Goal: Find specific fact: Find specific fact

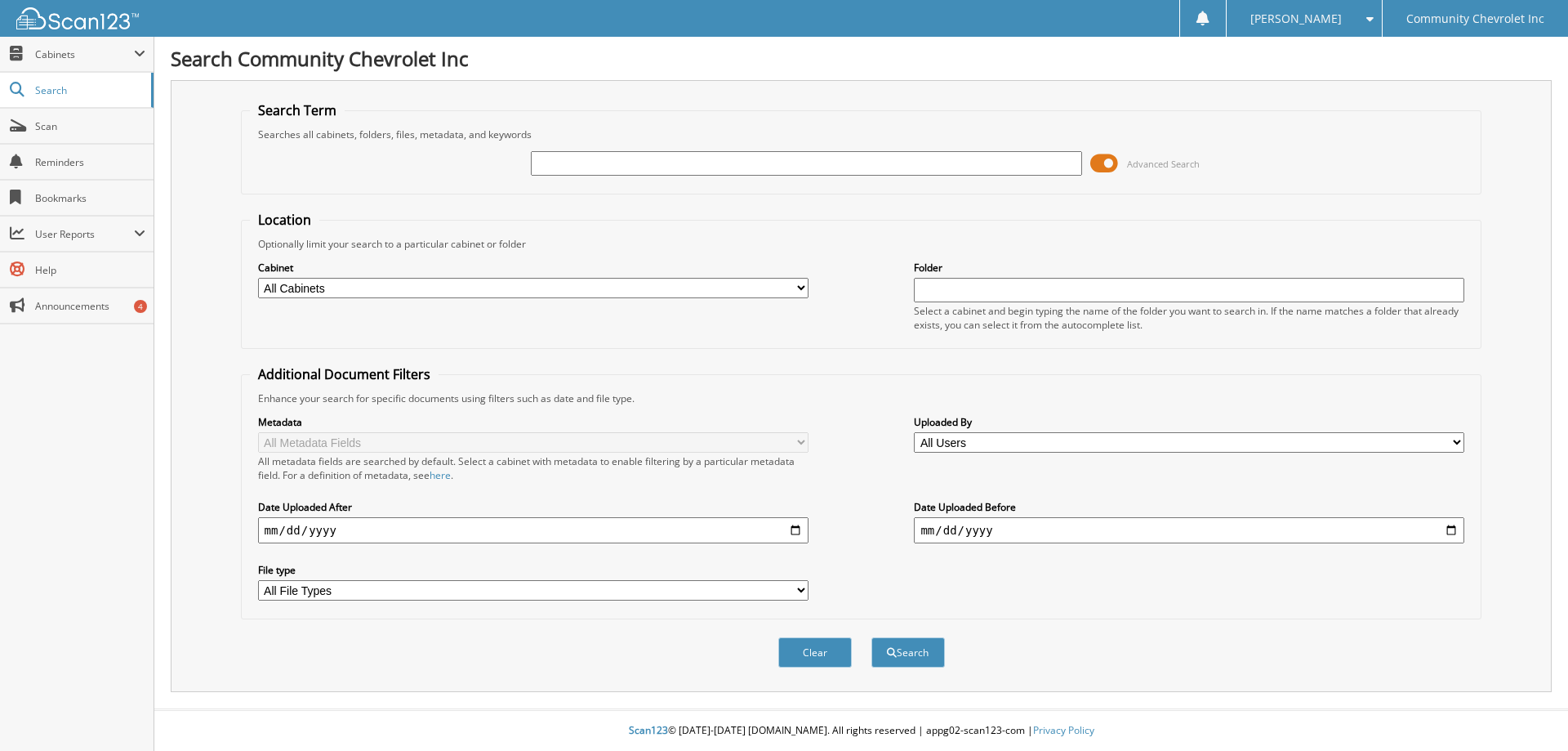
drag, startPoint x: 596, startPoint y: 164, endPoint x: 591, endPoint y: 152, distance: 13.0
click at [591, 152] on input "text" at bounding box center [806, 162] width 550 height 24
type input "75620"
click at [871, 637] on button "Search" at bounding box center [908, 652] width 73 height 30
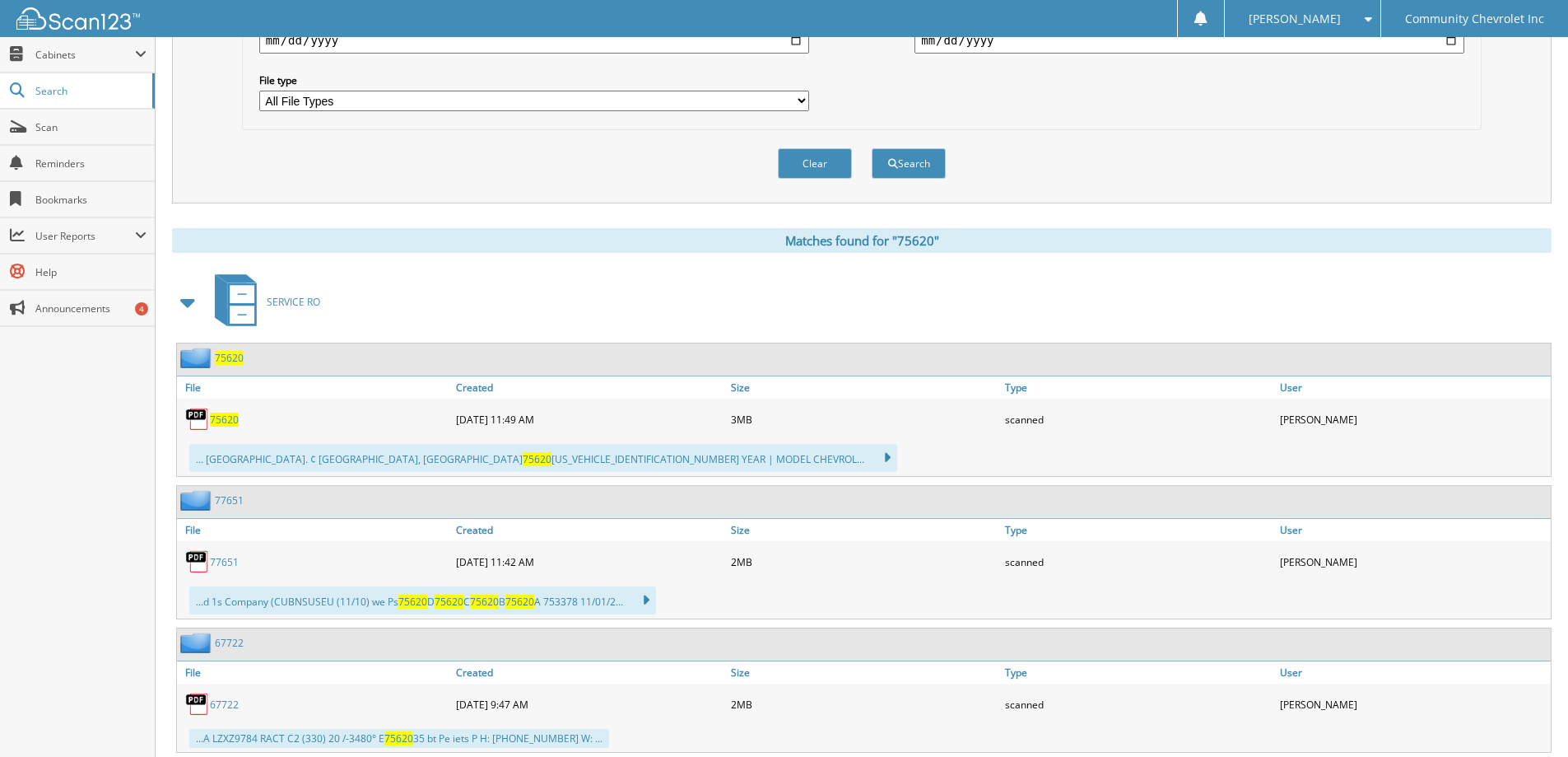
scroll to position [540, 0]
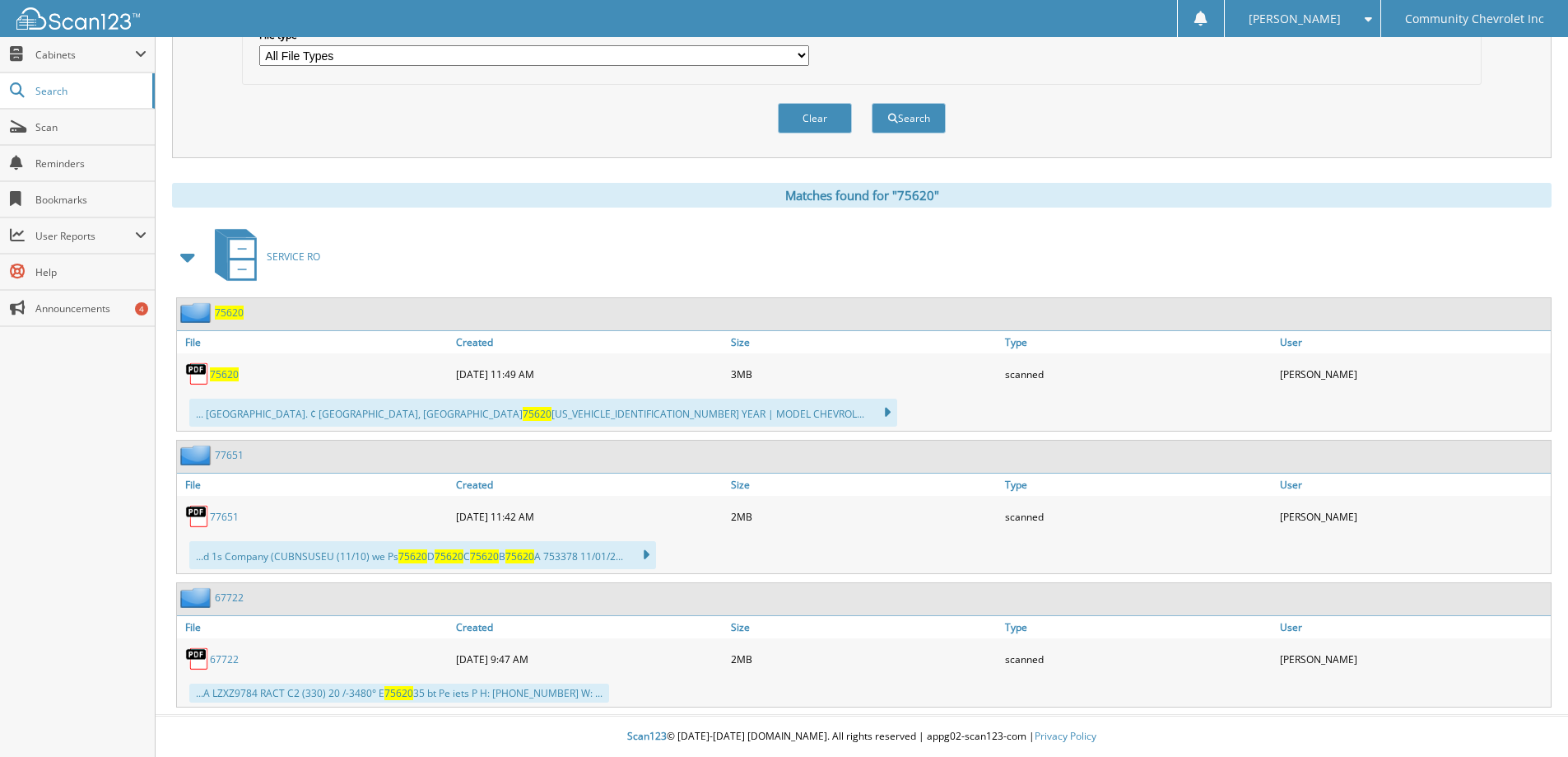
click at [224, 371] on span "75620" at bounding box center [224, 374] width 29 height 14
